Goal: Task Accomplishment & Management: Complete application form

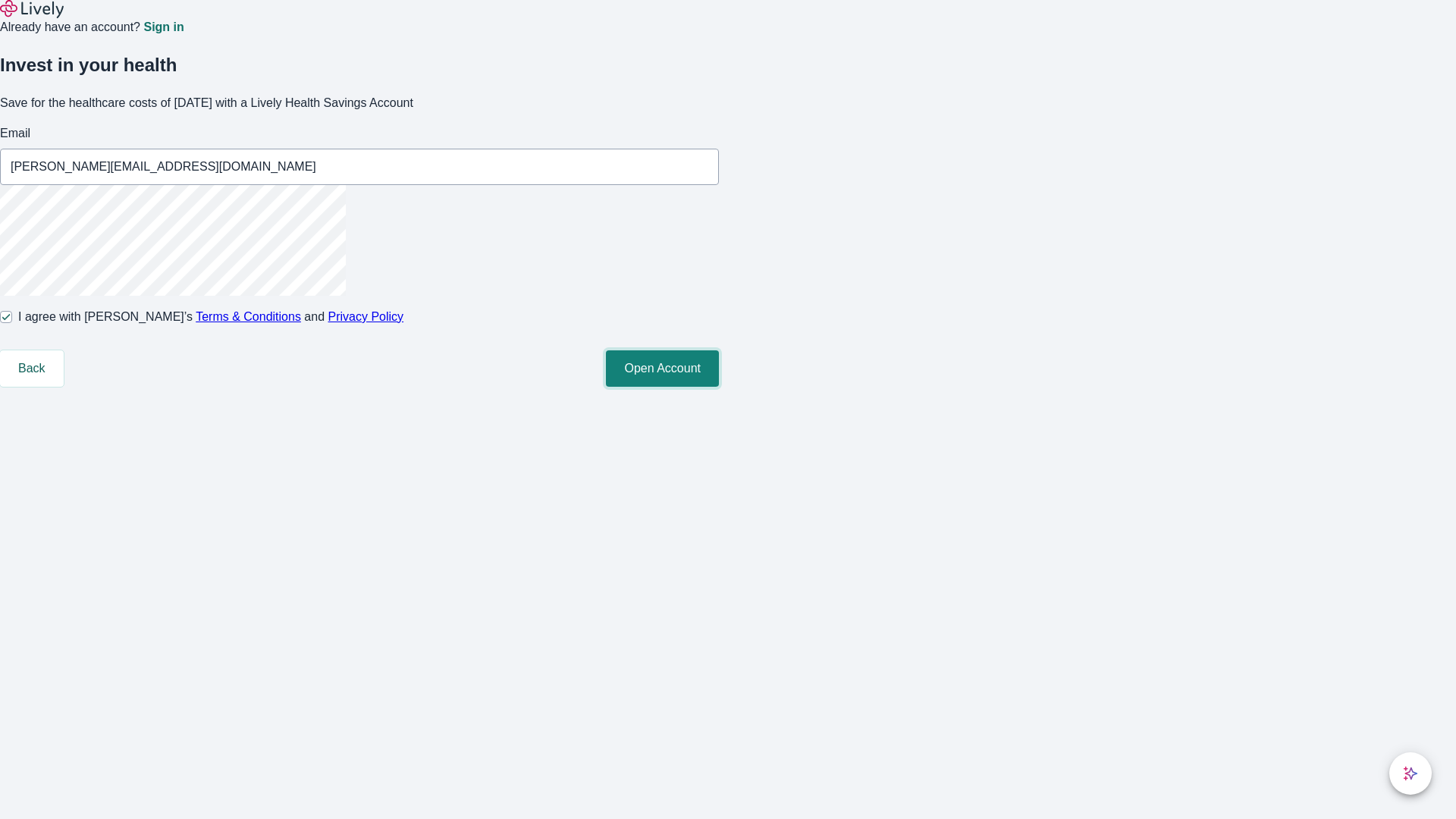
click at [719, 386] on button "Open Account" at bounding box center [662, 368] width 113 height 36
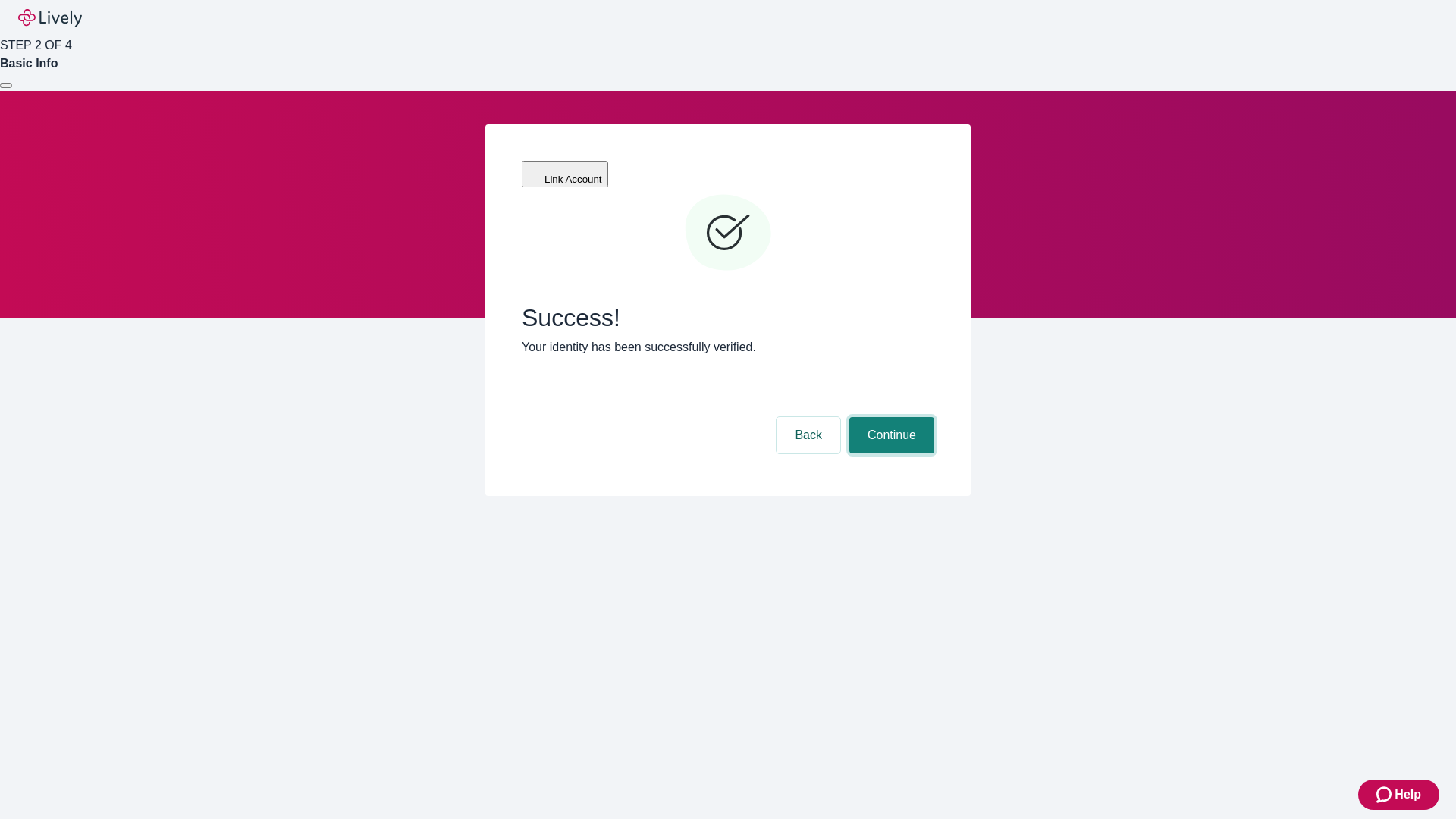
click at [889, 417] on button "Continue" at bounding box center [892, 435] width 85 height 36
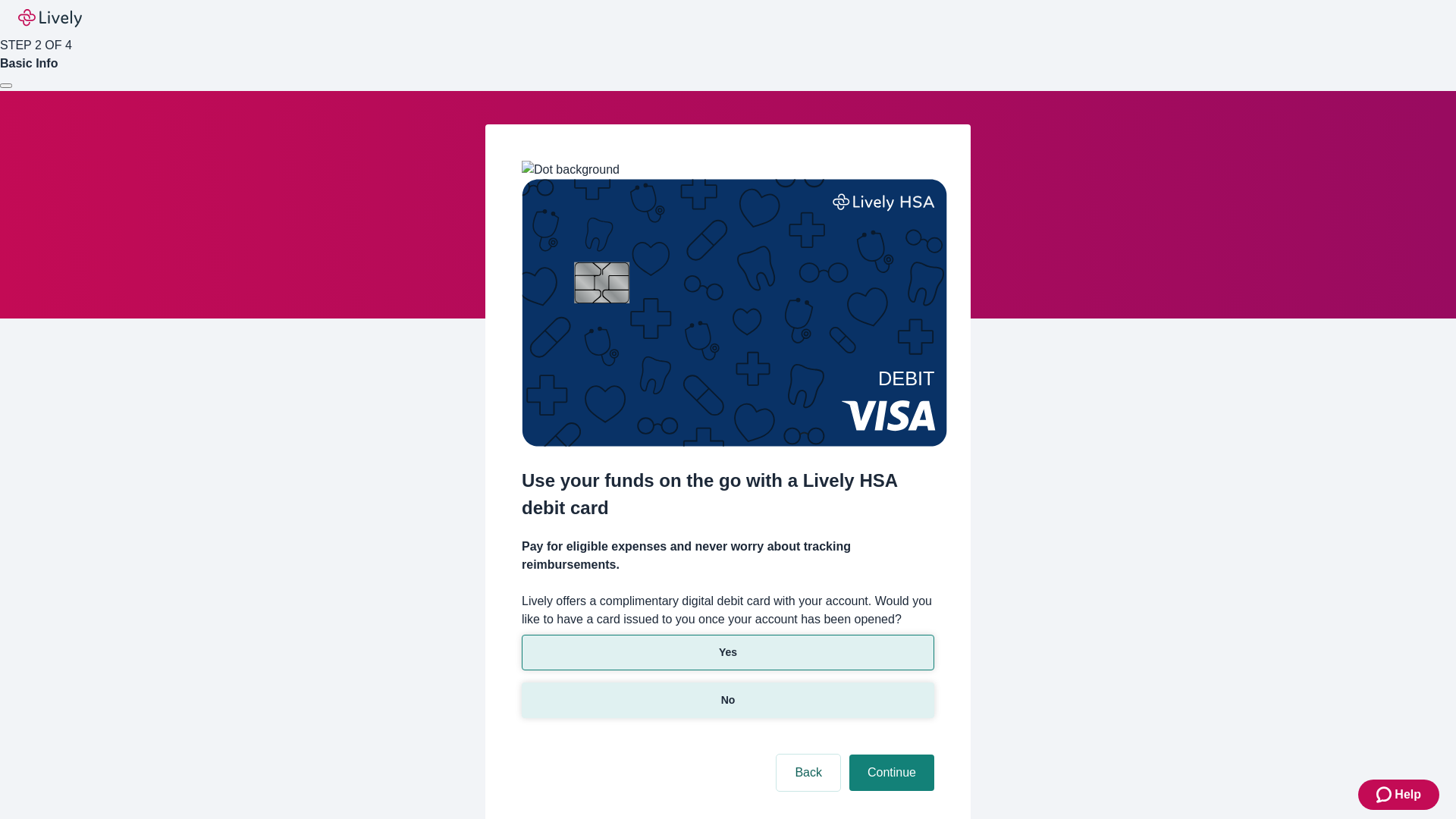
click at [728, 692] on p "No" at bounding box center [728, 700] width 15 height 16
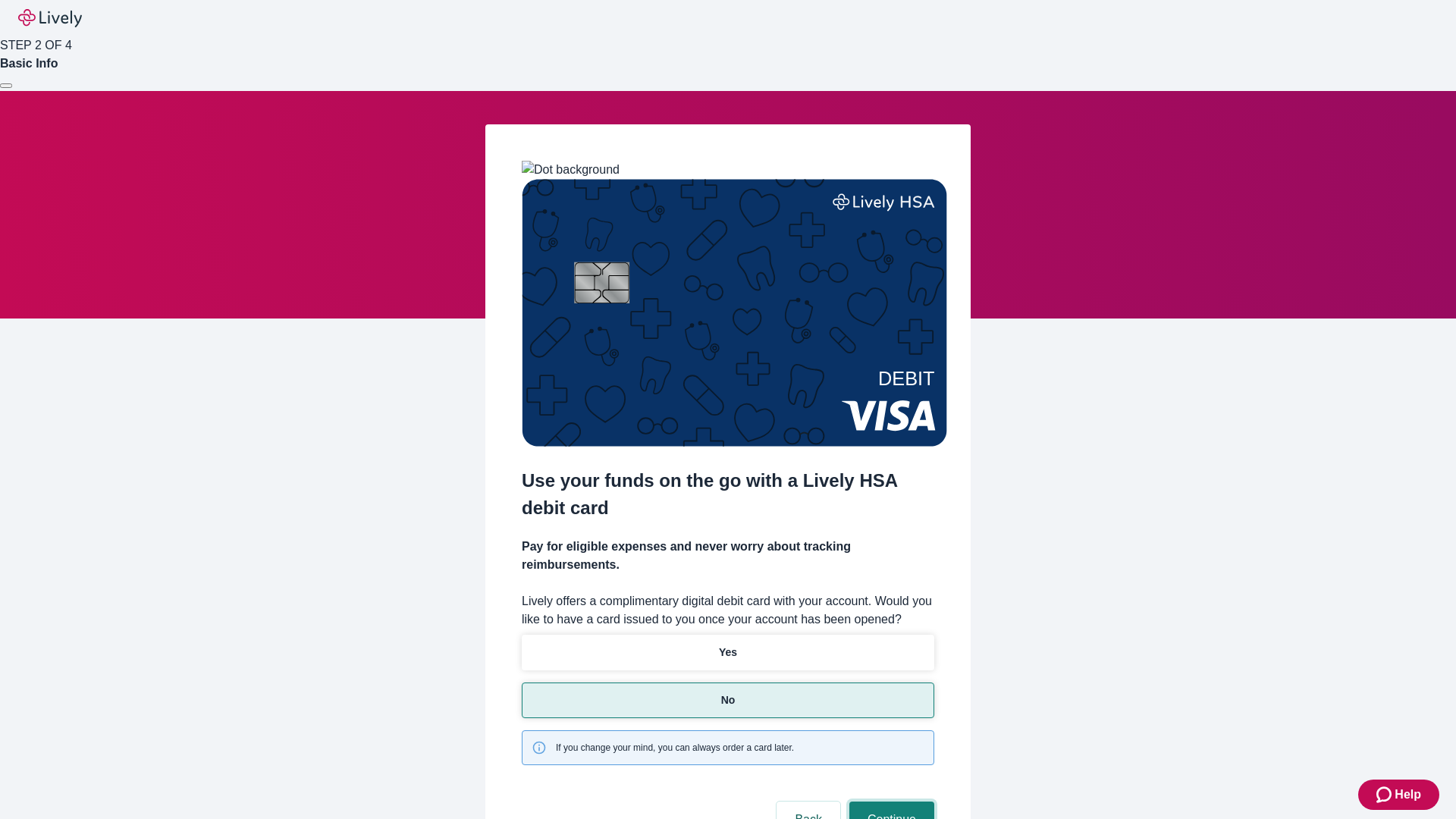
click at [889, 801] on button "Continue" at bounding box center [892, 819] width 85 height 36
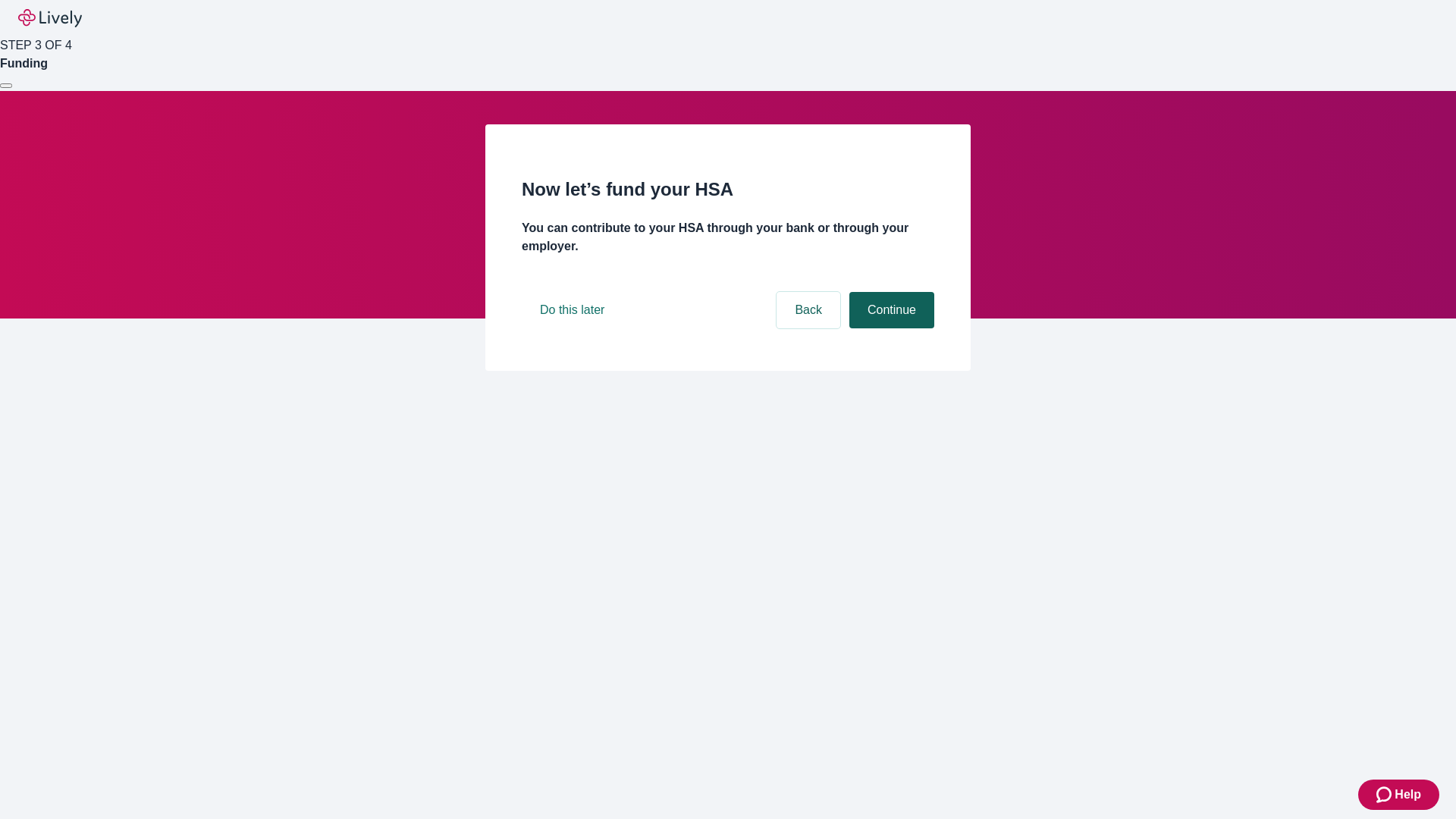
click at [889, 328] on button "Continue" at bounding box center [892, 309] width 85 height 36
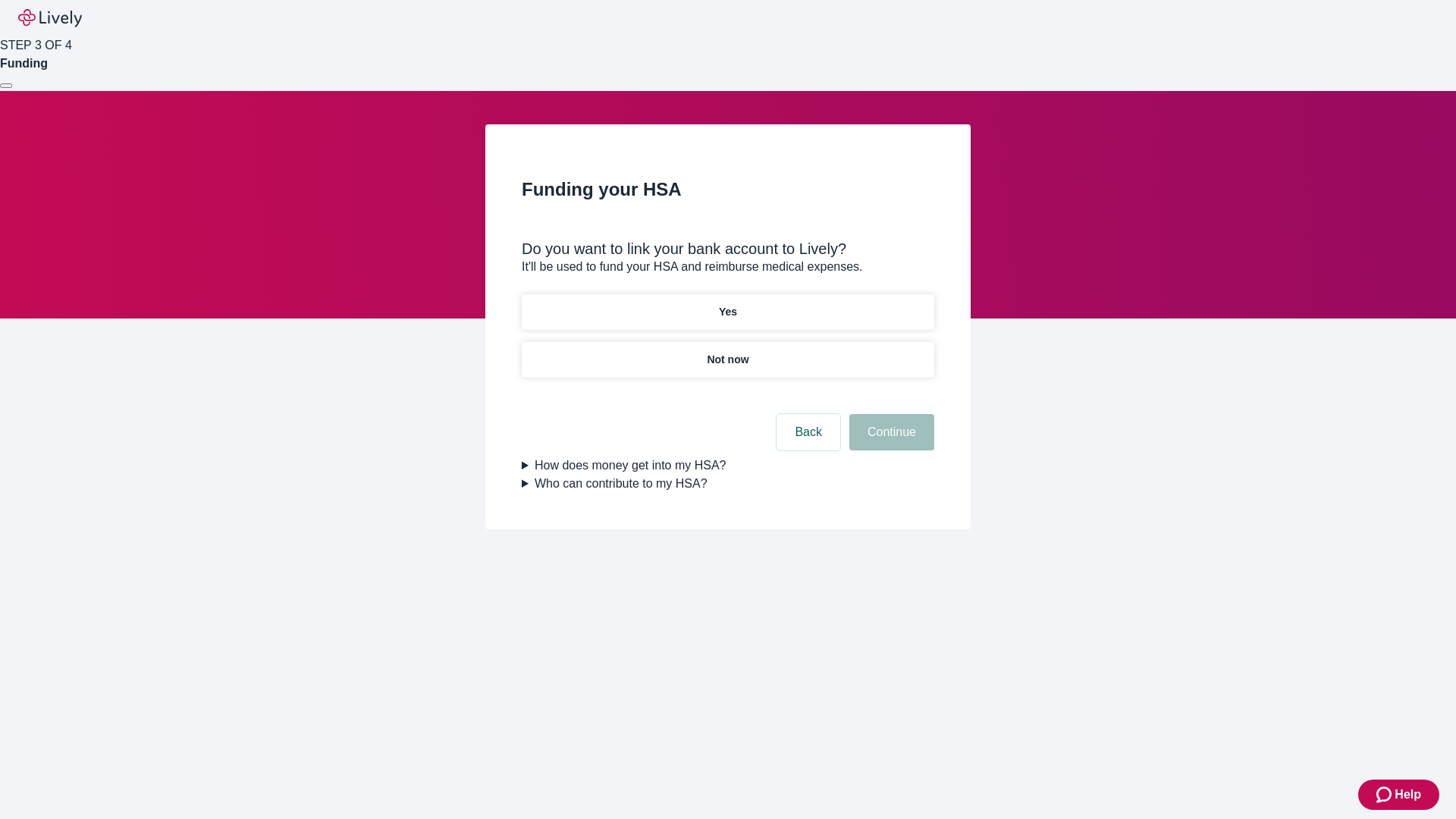
click at [728, 305] on p "Yes" at bounding box center [728, 312] width 18 height 16
click at [889, 414] on button "Continue" at bounding box center [892, 432] width 85 height 36
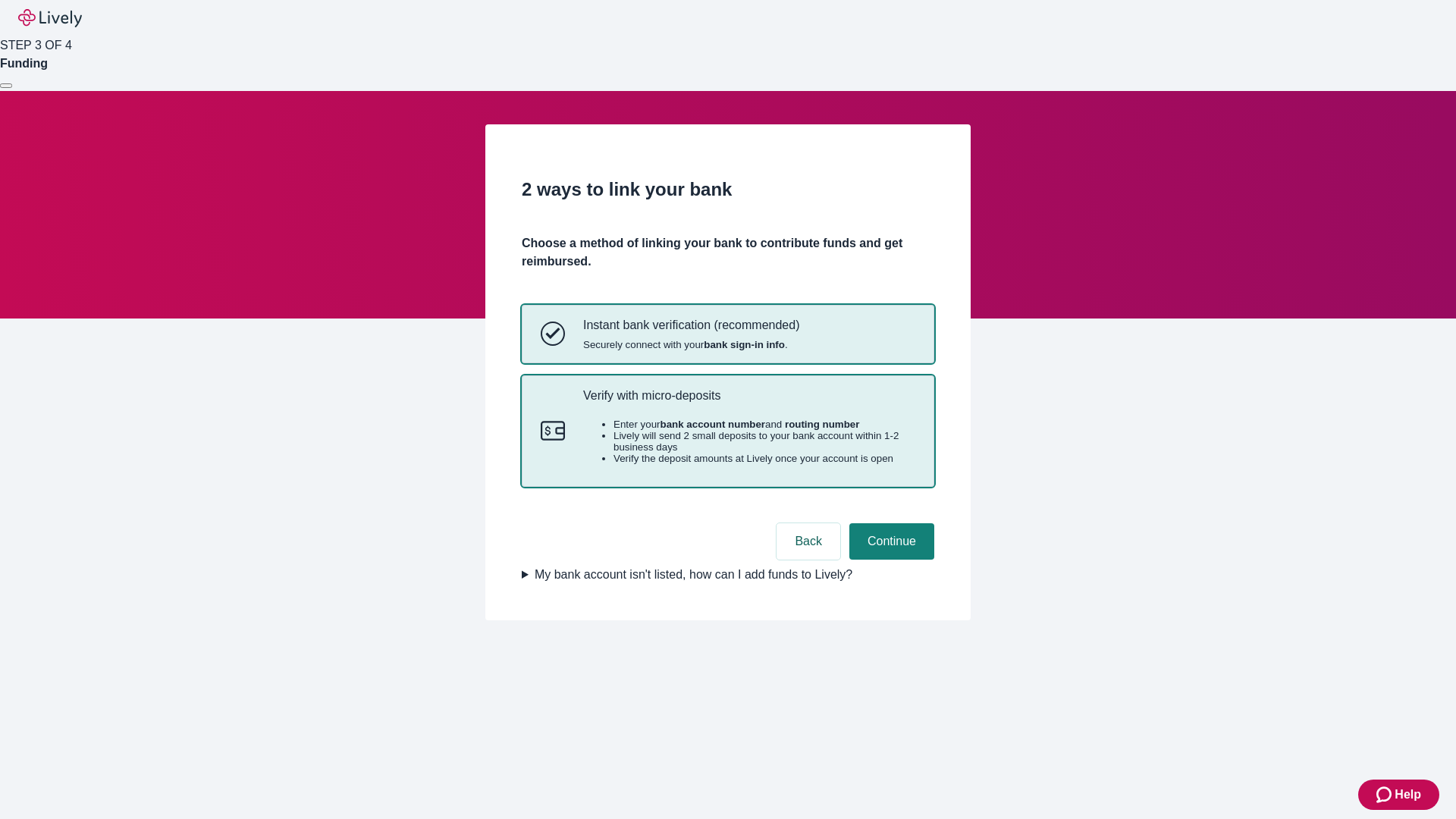
click at [748, 403] on p "Verify with micro-deposits" at bounding box center [749, 395] width 332 height 15
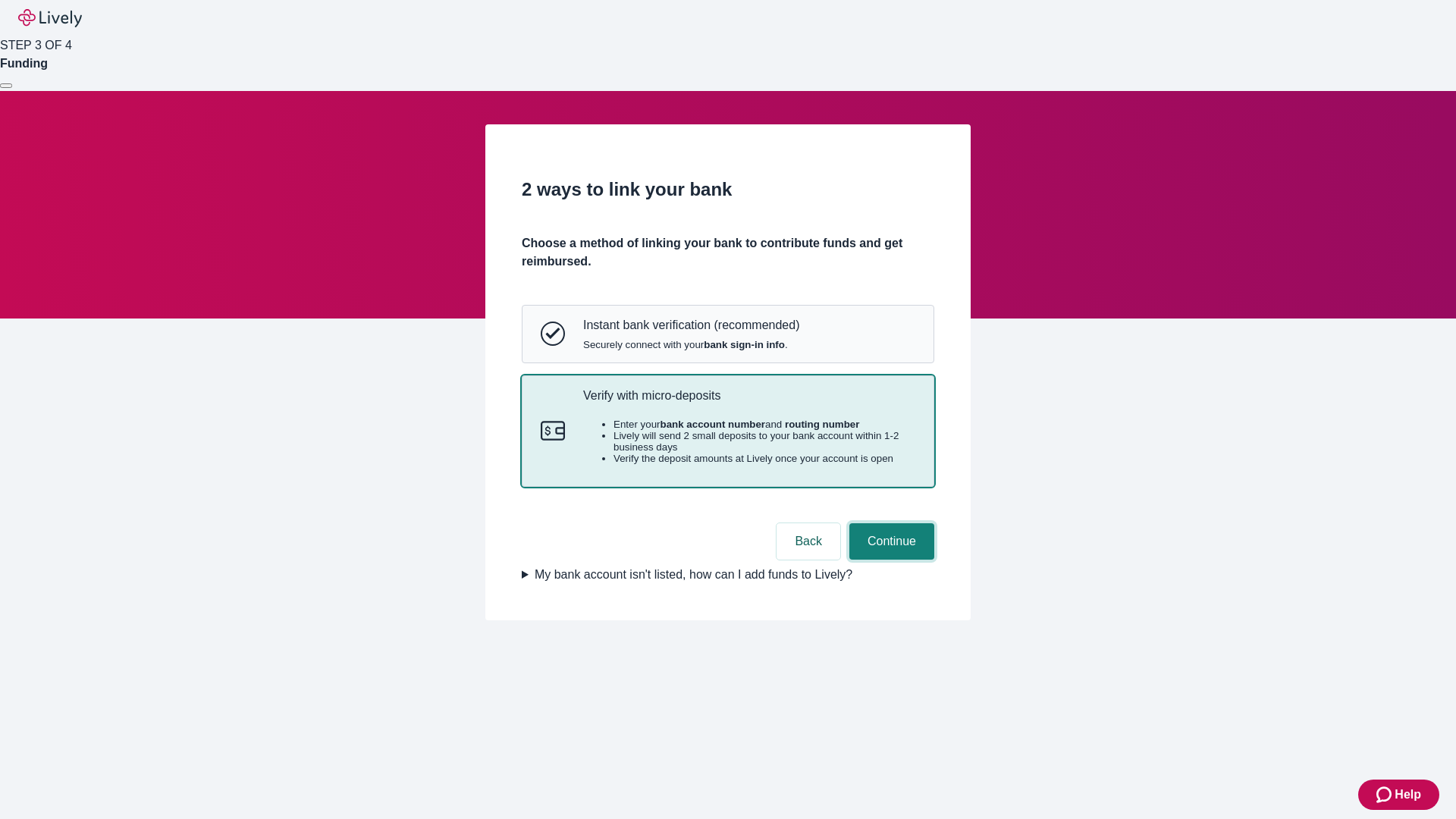
click at [889, 560] on button "Continue" at bounding box center [892, 541] width 85 height 36
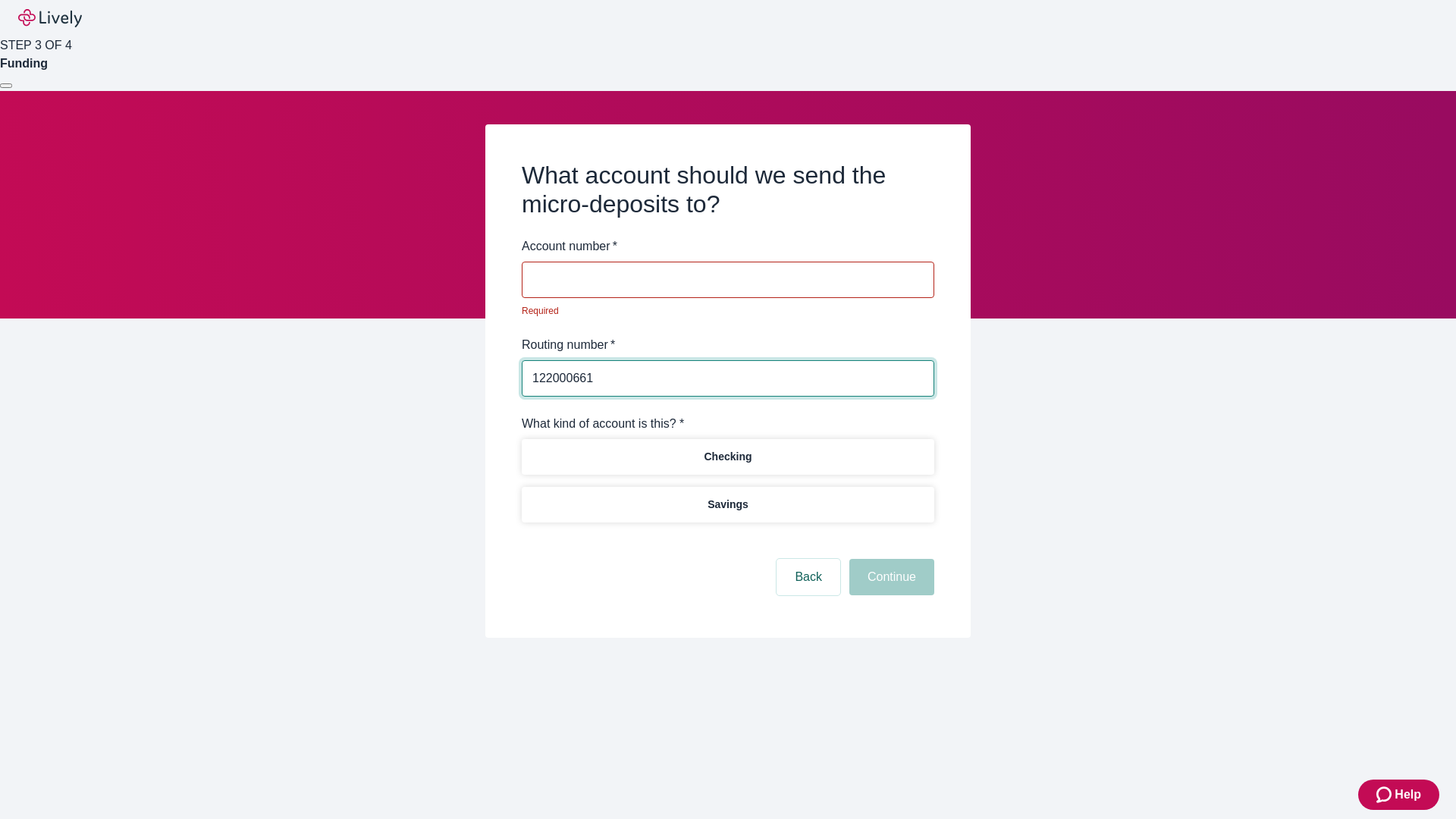
type input "122000661"
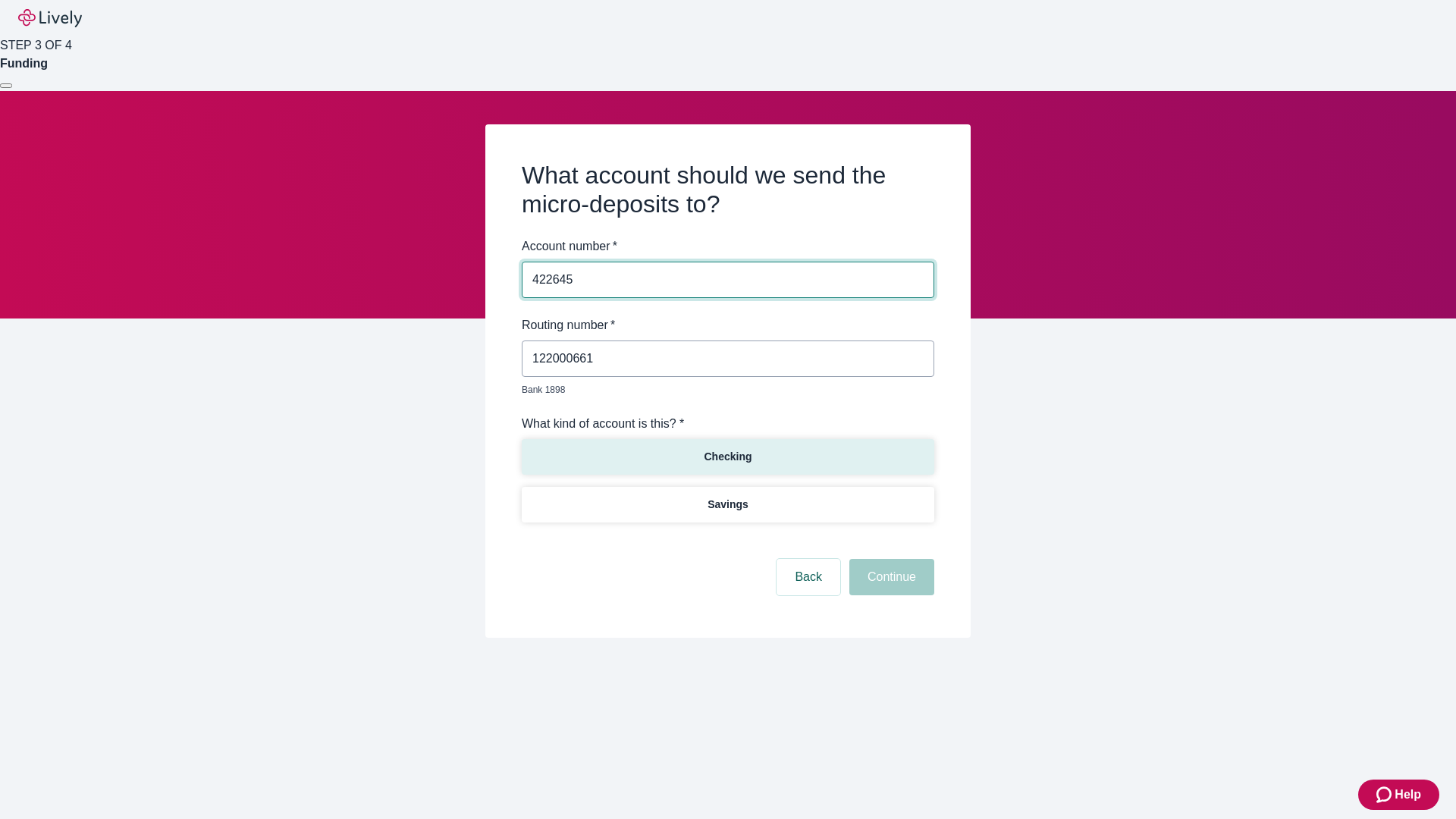
type input "422645"
click at [728, 448] on p "Checking" at bounding box center [728, 456] width 47 height 16
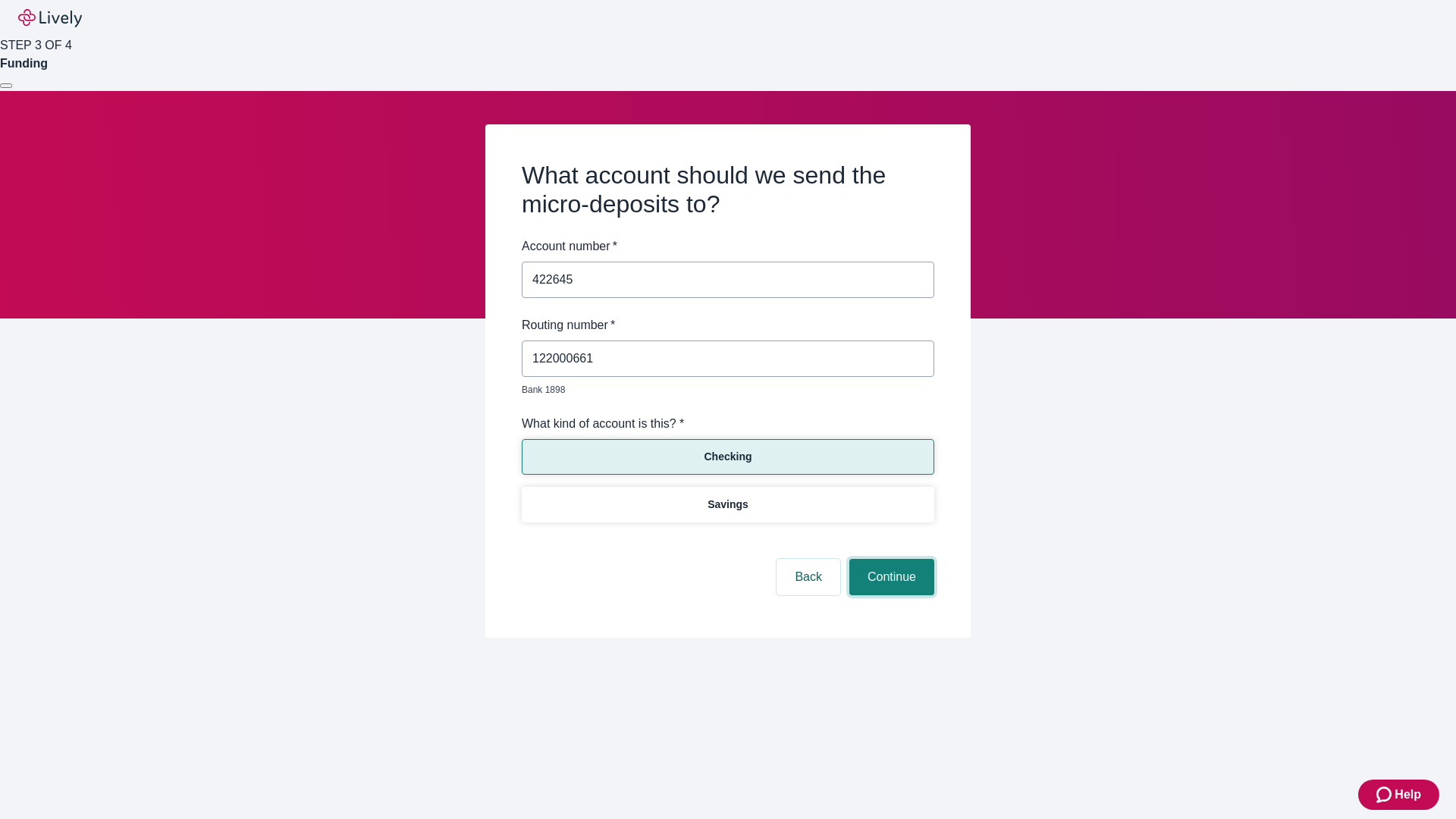
click at [889, 560] on button "Continue" at bounding box center [892, 577] width 85 height 36
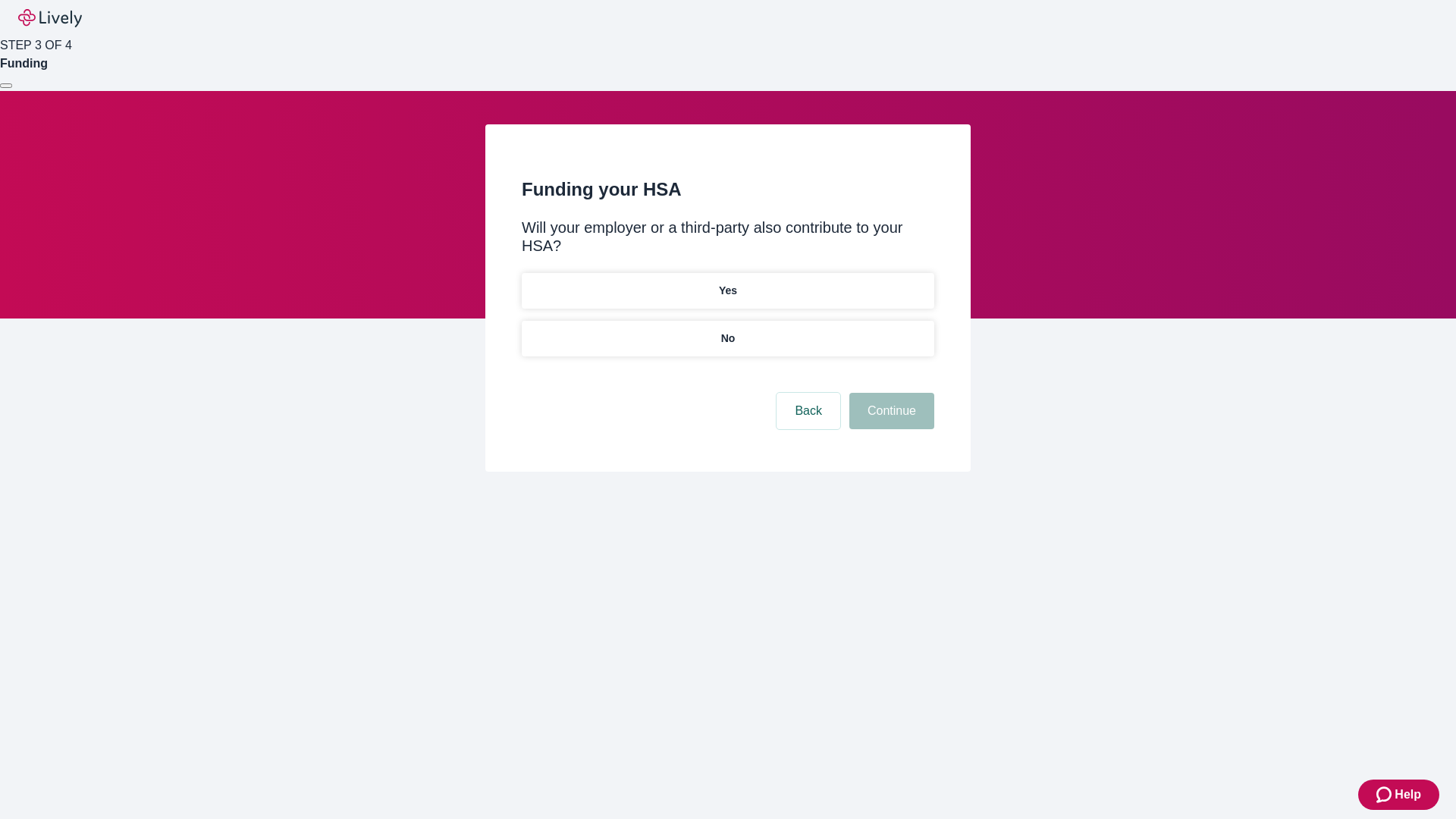
click at [728, 330] on p "No" at bounding box center [728, 338] width 15 height 16
click at [889, 393] on button "Continue" at bounding box center [892, 411] width 85 height 36
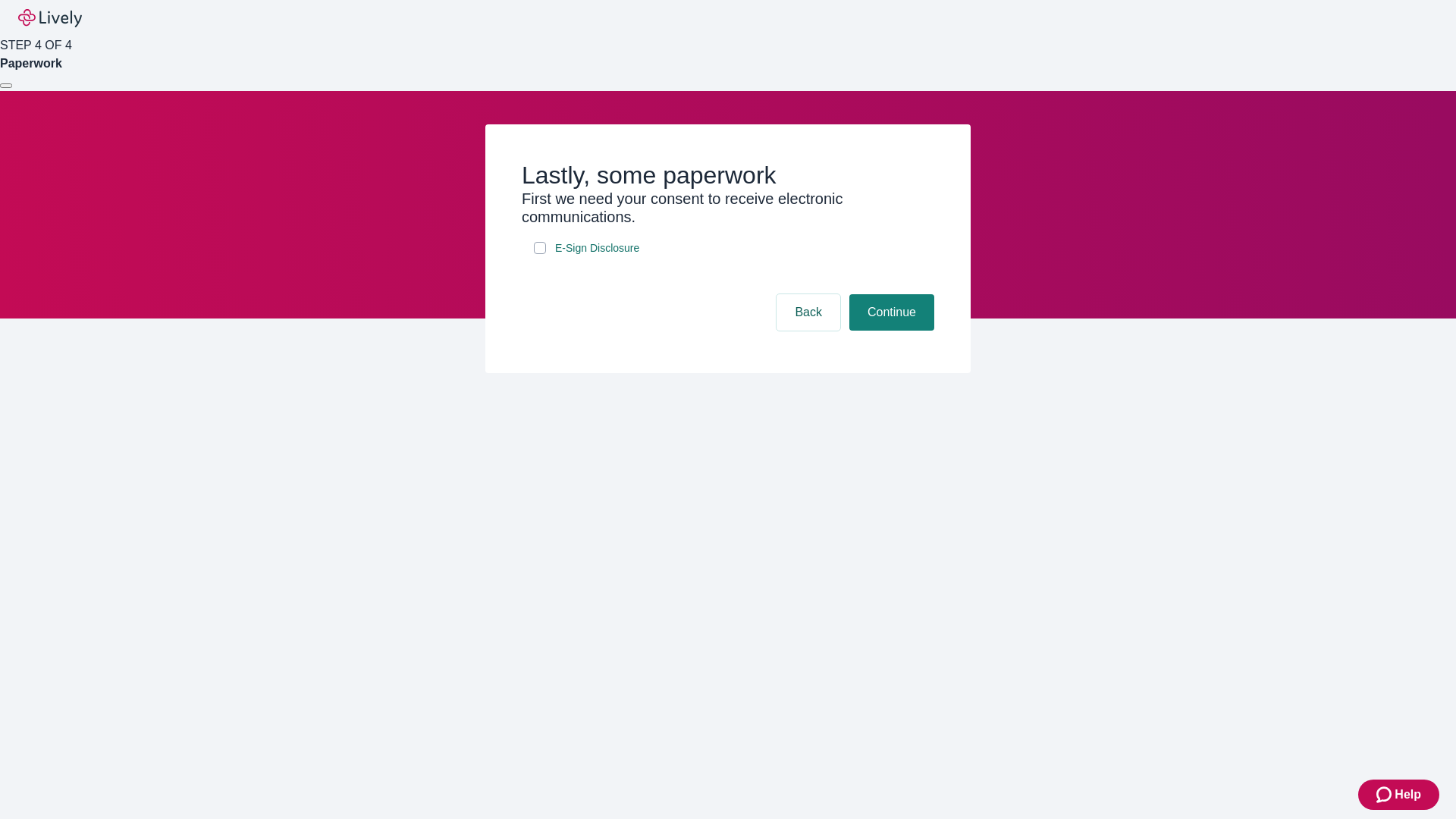
click at [540, 254] on input "E-Sign Disclosure" at bounding box center [540, 247] width 12 height 12
checkbox input "true"
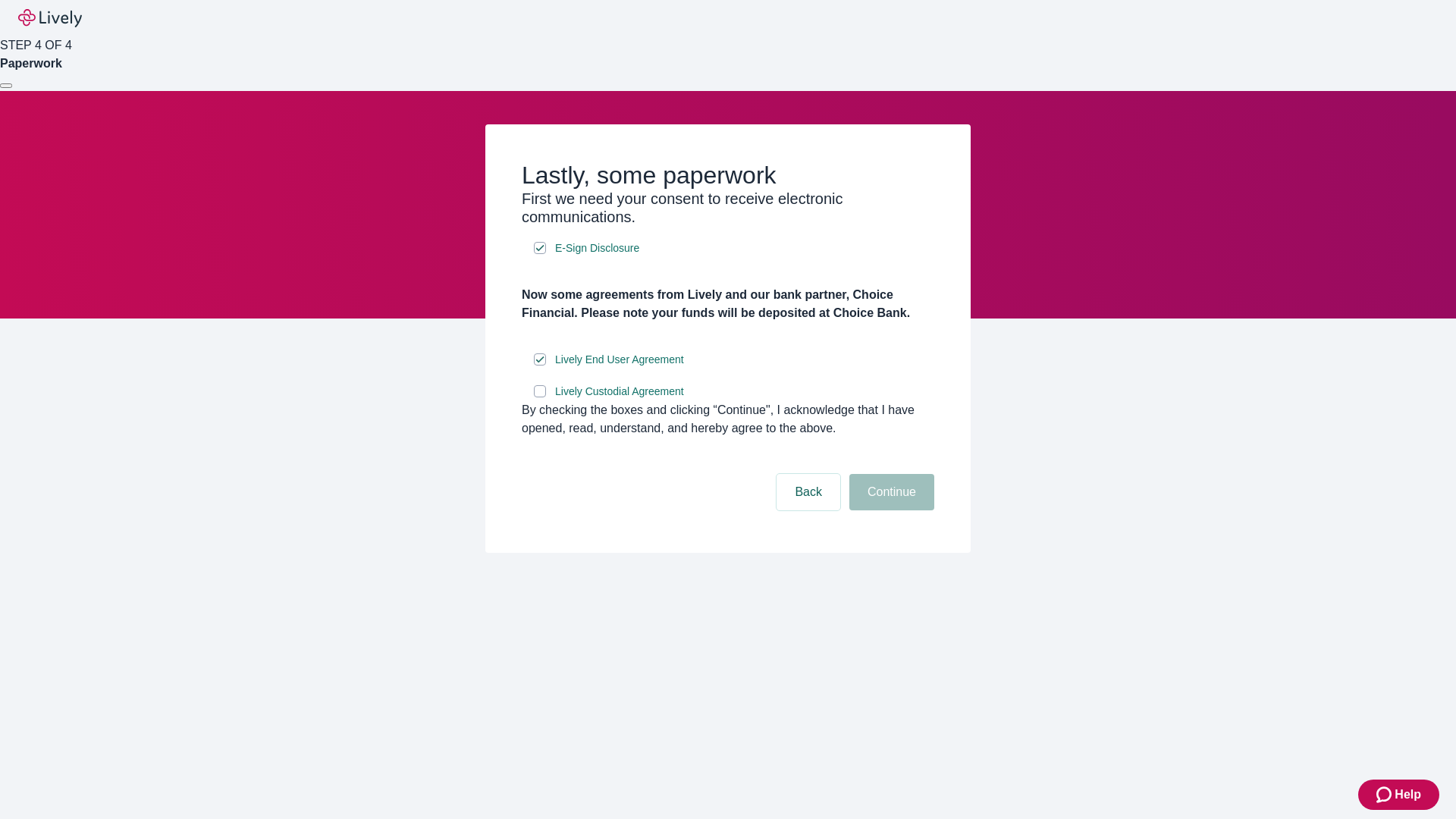
click at [540, 397] on input "Lively Custodial Agreement" at bounding box center [540, 391] width 12 height 12
checkbox input "true"
click at [889, 511] on button "Continue" at bounding box center [892, 492] width 85 height 36
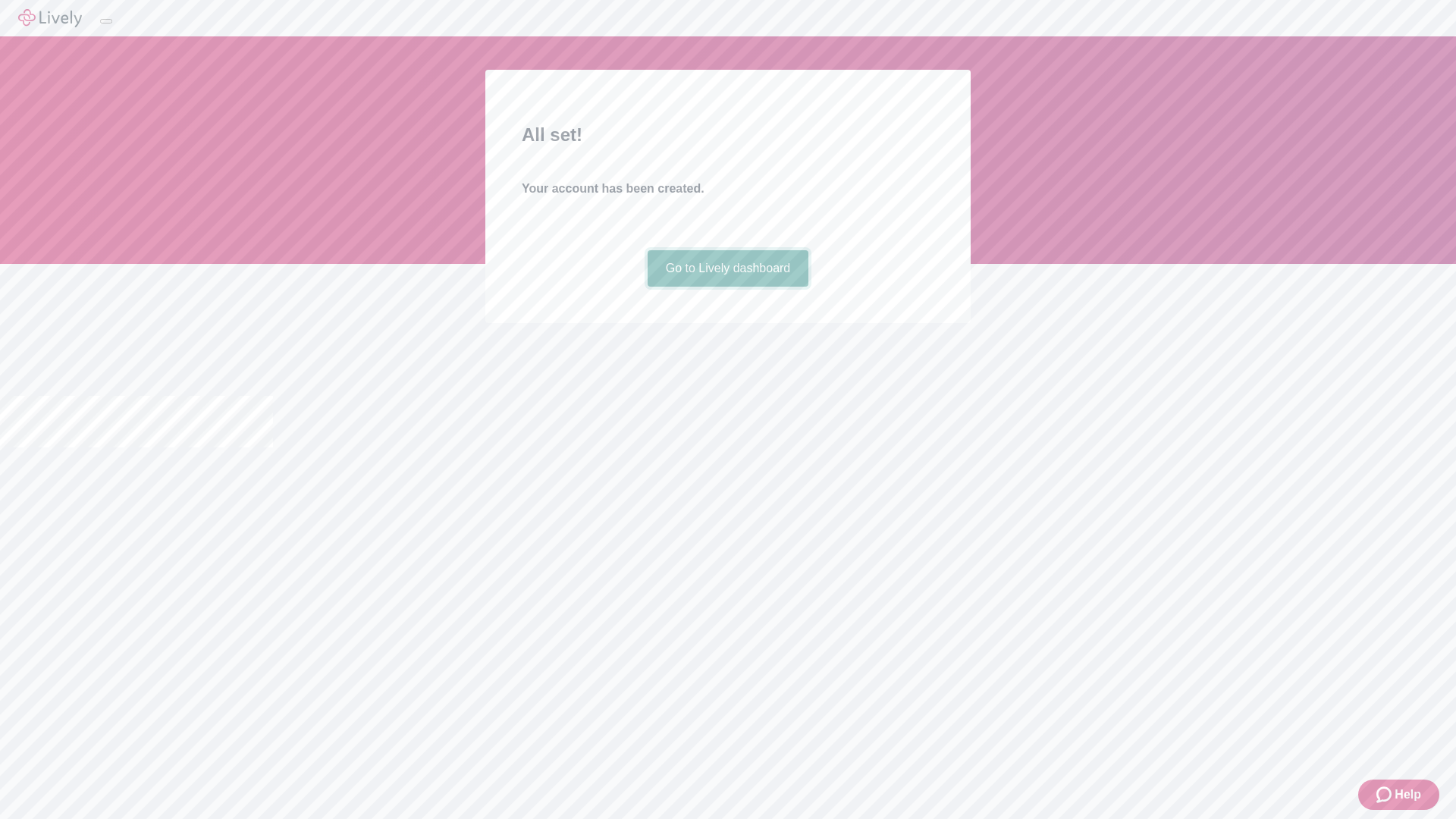
click at [728, 287] on link "Go to Lively dashboard" at bounding box center [728, 268] width 162 height 36
